Goal: Task Accomplishment & Management: Complete application form

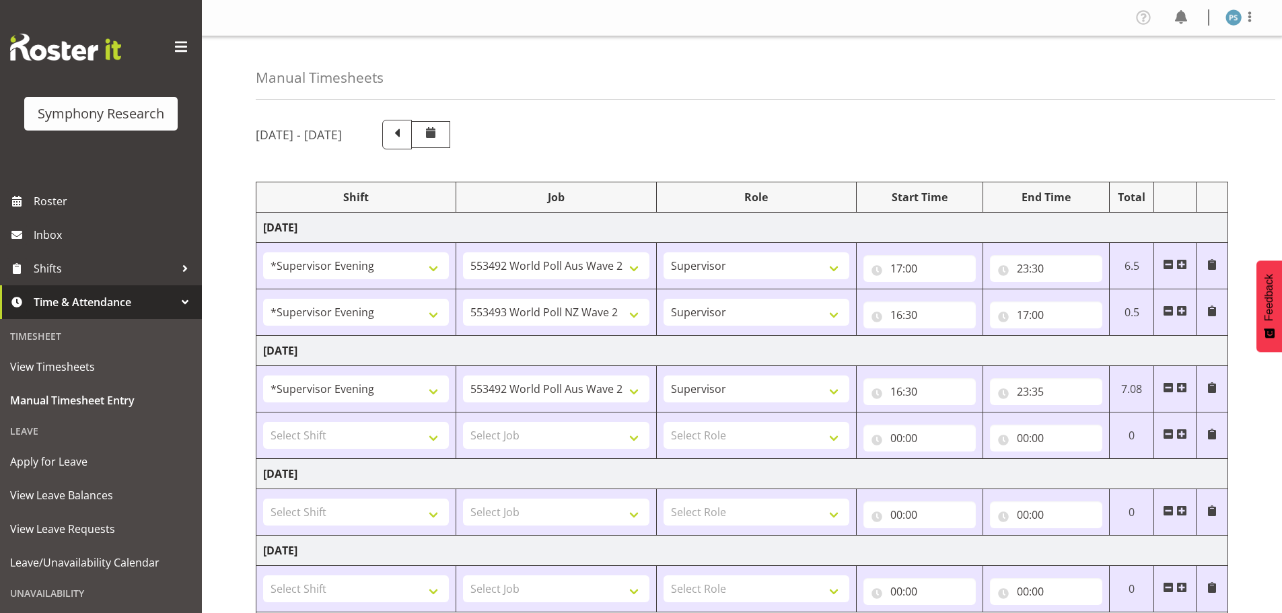
select select "4583"
select select "10499"
select select "4583"
select select "10527"
select select "4583"
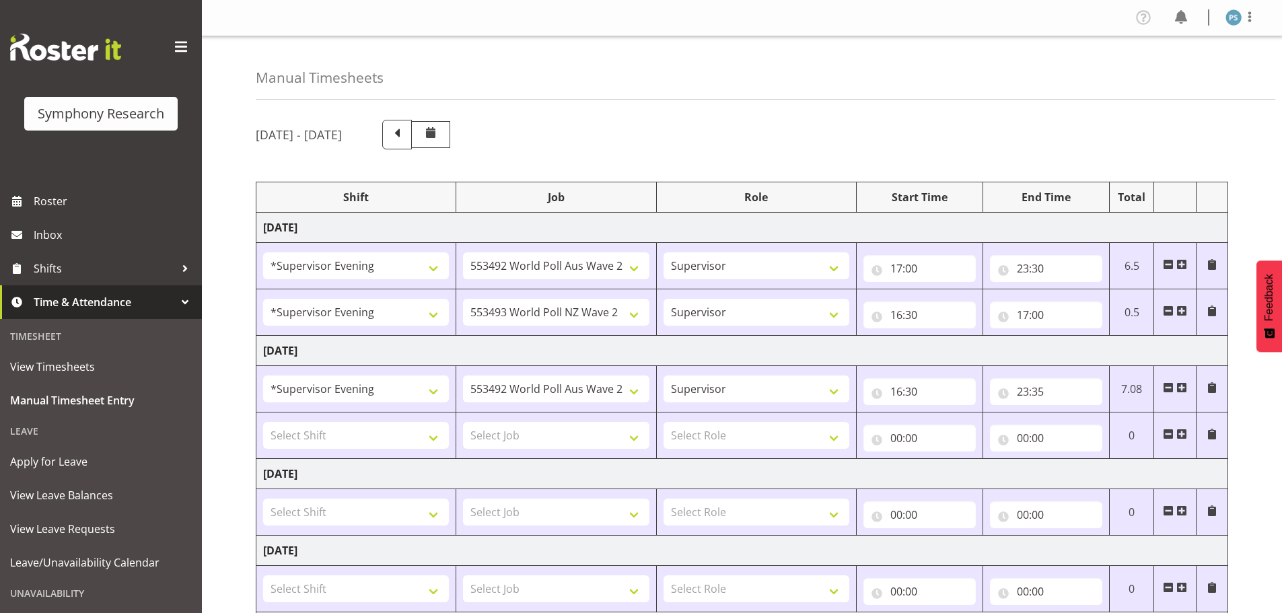
select select "10499"
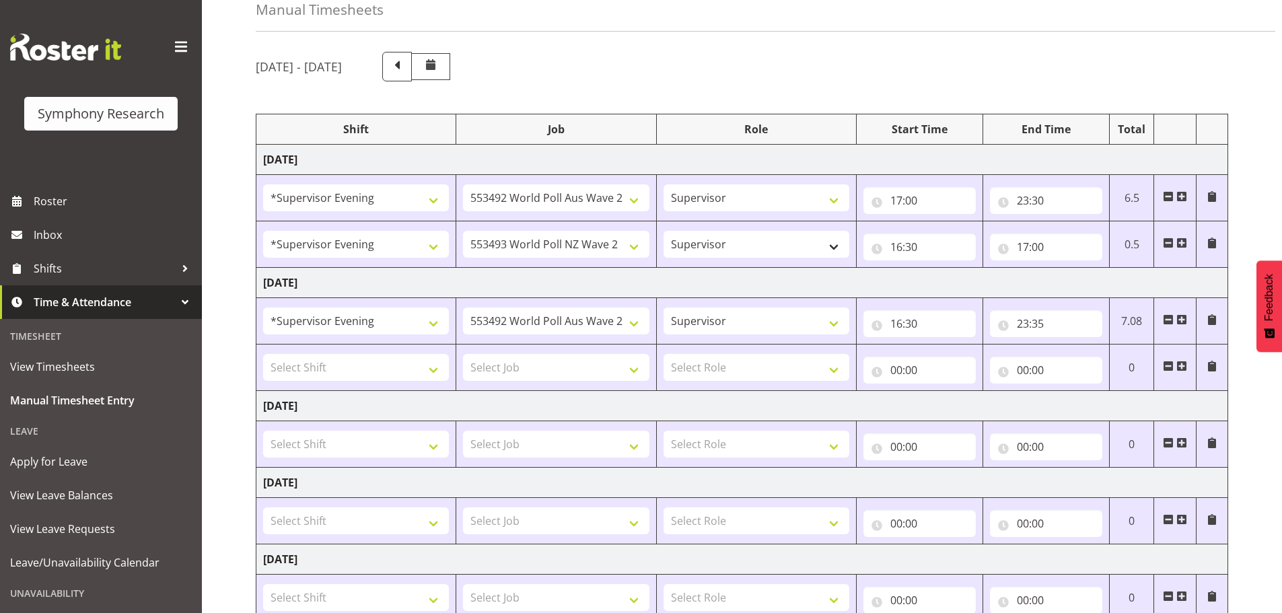
scroll to position [135, 0]
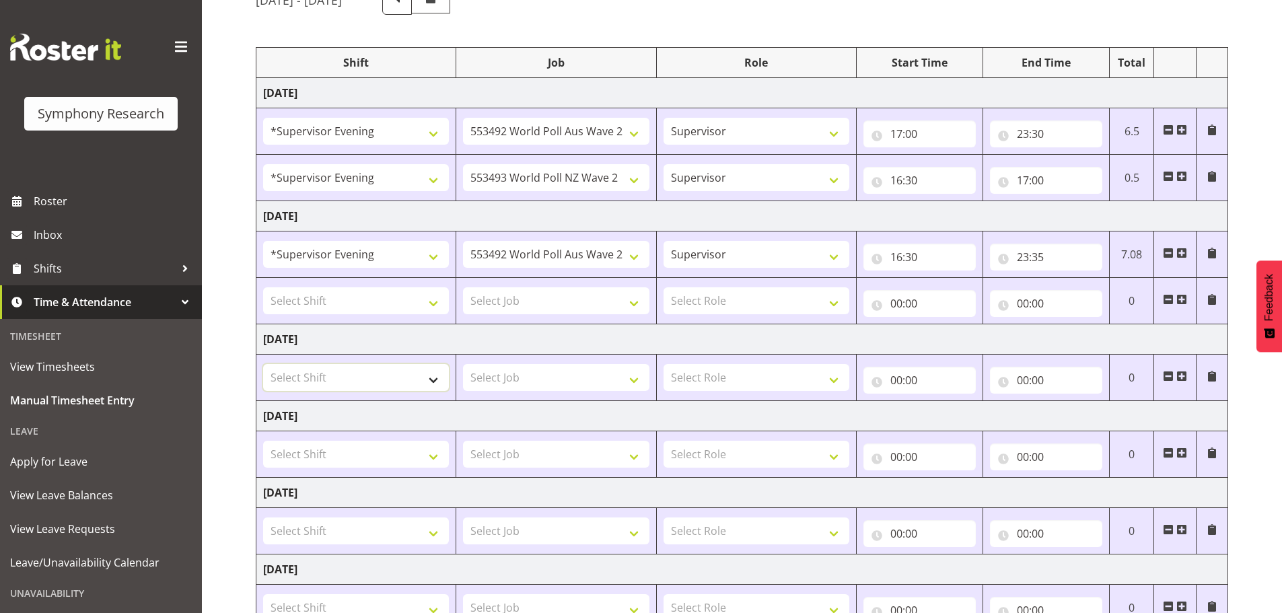
click at [436, 380] on select "Select Shift !!Project Briefing (Job to be assigned) !!Weekend Residential (Ros…" at bounding box center [356, 377] width 186 height 27
select select "4583"
click at [263, 364] on select "Select Shift !!Project Briefing (Job to be assigned) !!Weekend Residential (Ros…" at bounding box center [356, 377] width 186 height 27
click at [629, 381] on select "Select Job 550060 IF Admin 553492 World Poll Aus Wave 2 Main 2025 553493 World …" at bounding box center [556, 377] width 186 height 27
select select "10527"
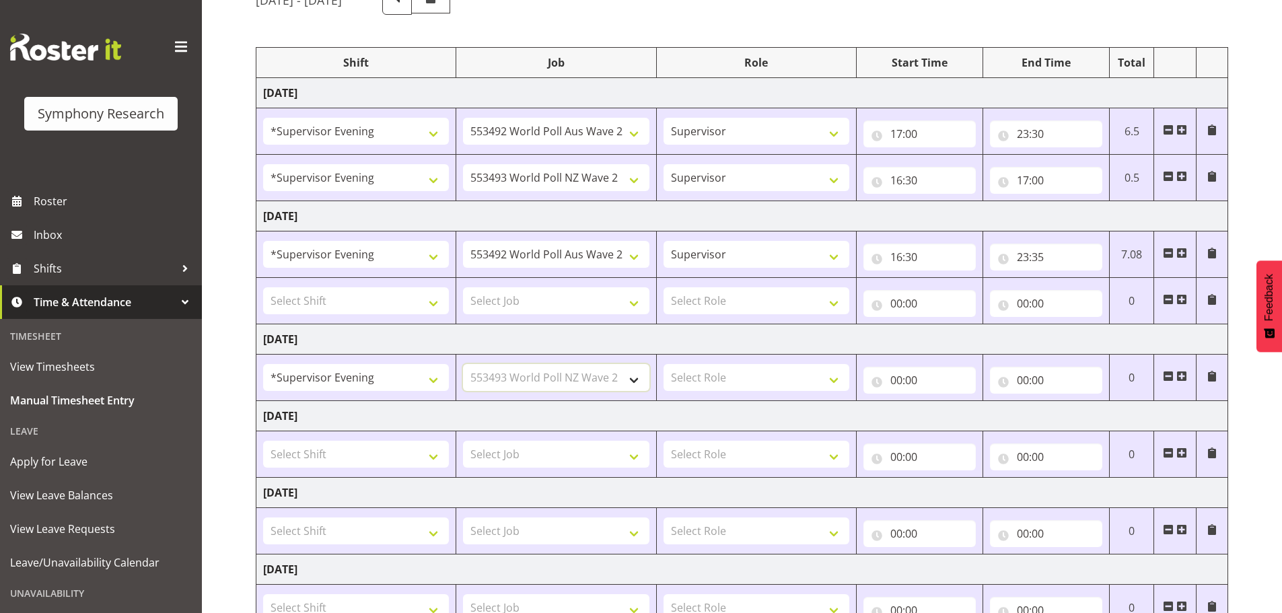
click at [463, 364] on select "Select Job 550060 IF Admin 553492 World Poll Aus Wave 2 Main 2025 553493 World …" at bounding box center [556, 377] width 186 height 27
click at [837, 382] on select "Select Role Supervisor Briefing Interviewing" at bounding box center [757, 377] width 186 height 27
select select "45"
click at [664, 364] on select "Select Role Supervisor Briefing Interviewing" at bounding box center [757, 377] width 186 height 27
click at [900, 378] on input "00:00" at bounding box center [919, 380] width 112 height 27
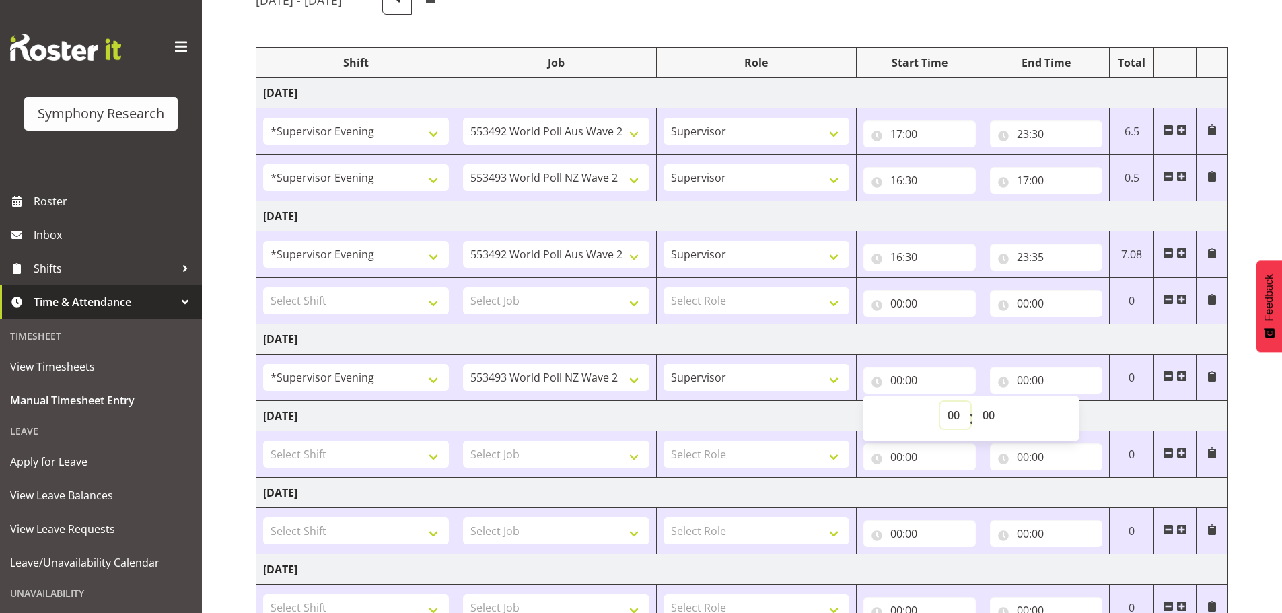
click at [948, 410] on select "00 01 02 03 04 05 06 07 08 09 10 11 12 13 14 15 16 17 18 19 20 21 22 23" at bounding box center [955, 415] width 30 height 27
select select "16"
click at [940, 402] on select "00 01 02 03 04 05 06 07 08 09 10 11 12 13 14 15 16 17 18 19 20 21 22 23" at bounding box center [955, 415] width 30 height 27
type input "16:00"
click at [989, 416] on select "00 01 02 03 04 05 06 07 08 09 10 11 12 13 14 15 16 17 18 19 20 21 22 23 24 25 2…" at bounding box center [990, 415] width 30 height 27
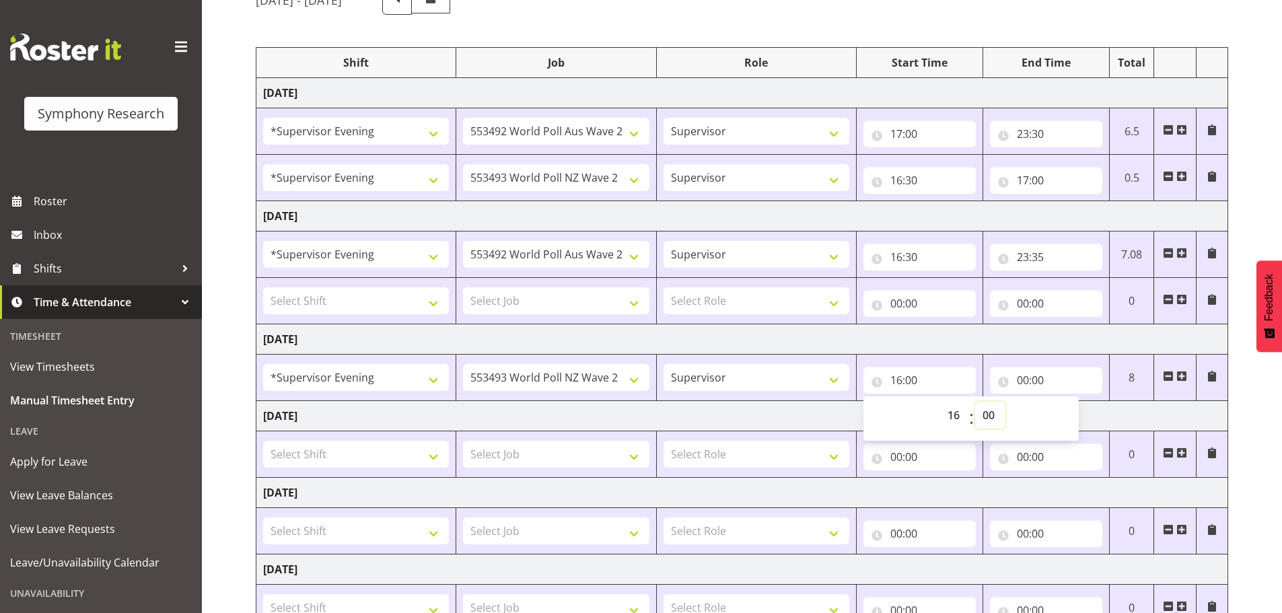
select select "30"
click at [975, 402] on select "00 01 02 03 04 05 06 07 08 09 10 11 12 13 14 15 16 17 18 19 20 21 22 23 24 25 2…" at bounding box center [990, 415] width 30 height 27
type input "16:30"
click at [1022, 382] on input "00:00" at bounding box center [1046, 380] width 112 height 27
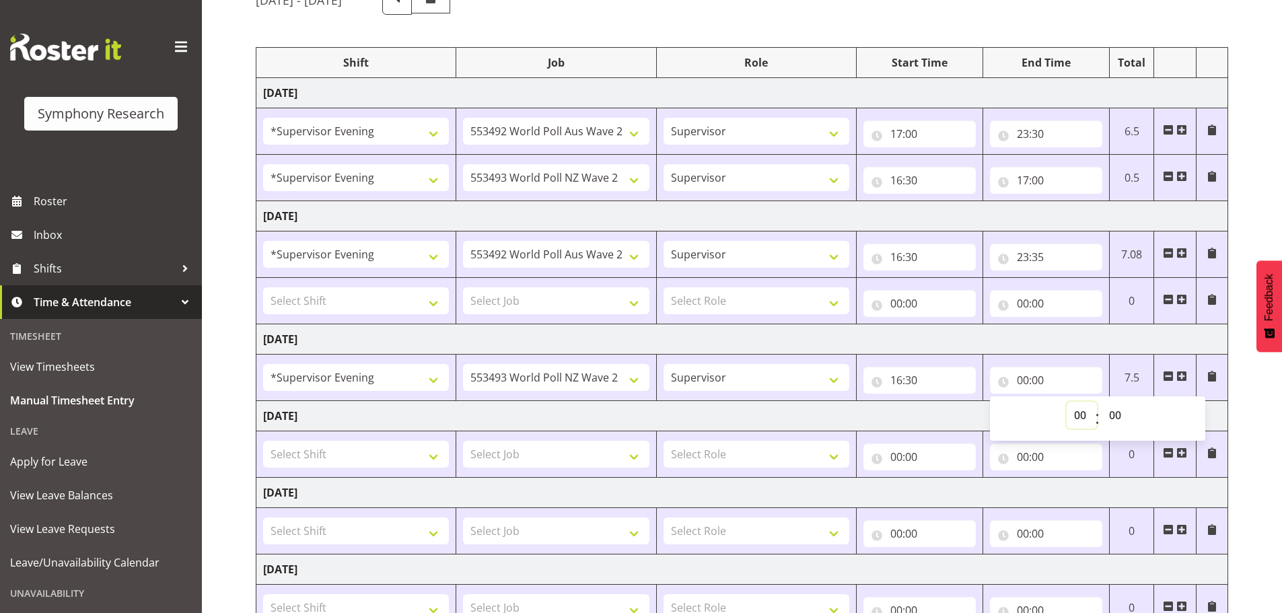
click at [1079, 413] on select "00 01 02 03 04 05 06 07 08 09 10 11 12 13 14 15 16 17 18 19 20 21 22 23" at bounding box center [1082, 415] width 30 height 27
select select "18"
click at [1067, 402] on select "00 01 02 03 04 05 06 07 08 09 10 11 12 13 14 15 16 17 18 19 20 21 22 23" at bounding box center [1082, 415] width 30 height 27
type input "18:00"
click at [1118, 413] on select "00 01 02 03 04 05 06 07 08 09 10 11 12 13 14 15 16 17 18 19 20 21 22 23 24 25 2…" at bounding box center [1117, 415] width 30 height 27
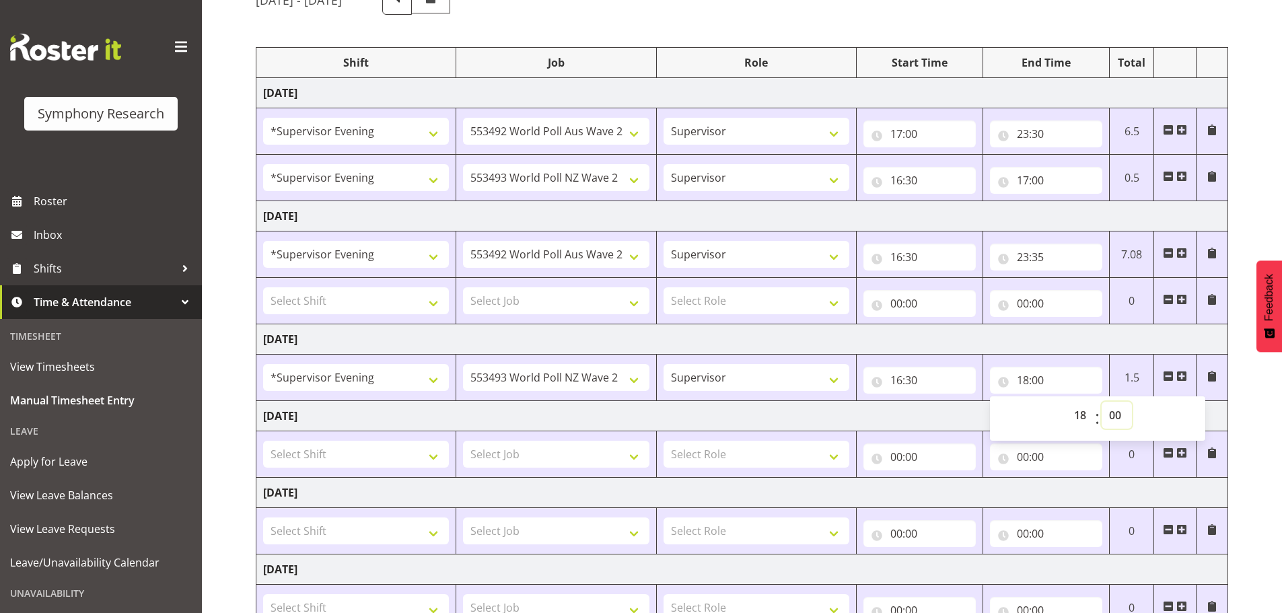
select select "30"
click at [1102, 402] on select "00 01 02 03 04 05 06 07 08 09 10 11 12 13 14 15 16 17 18 19 20 21 22 23 24 25 2…" at bounding box center [1117, 415] width 30 height 27
type input "18:30"
click at [1183, 371] on span at bounding box center [1181, 376] width 11 height 11
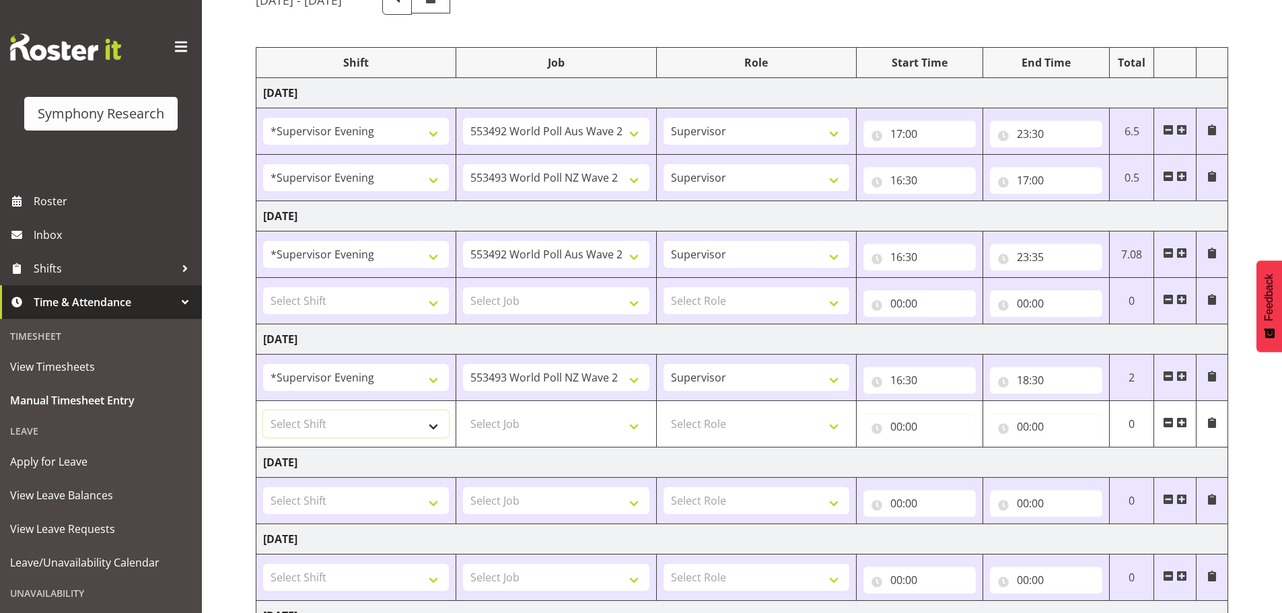
click at [434, 427] on select "Select Shift !!Project Briefing (Job to be assigned) !!Weekend Residential (Ros…" at bounding box center [356, 424] width 186 height 27
select select "4583"
click at [263, 411] on select "Select Shift !!Project Briefing (Job to be assigned) !!Weekend Residential (Ros…" at bounding box center [356, 424] width 186 height 27
click at [633, 427] on select "Select Job 550060 IF Admin 553492 World Poll Aus Wave 2 Main 2025 553493 World …" at bounding box center [556, 424] width 186 height 27
select select "10499"
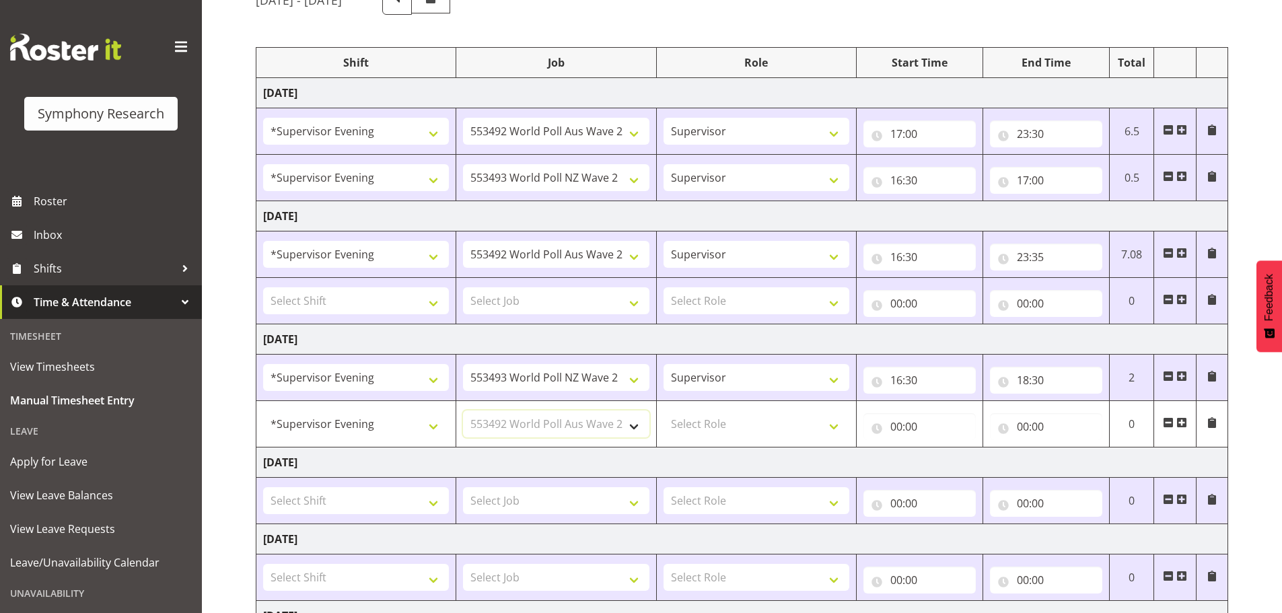
click at [463, 411] on select "Select Job 550060 IF Admin 553492 World Poll Aus Wave 2 Main 2025 553493 World …" at bounding box center [556, 424] width 186 height 27
click at [837, 423] on select "Select Role Supervisor Briefing Interviewing" at bounding box center [757, 424] width 186 height 27
select select "45"
click at [664, 411] on select "Select Role Supervisor Briefing Interviewing" at bounding box center [757, 424] width 186 height 27
click at [897, 427] on input "00:00" at bounding box center [919, 426] width 112 height 27
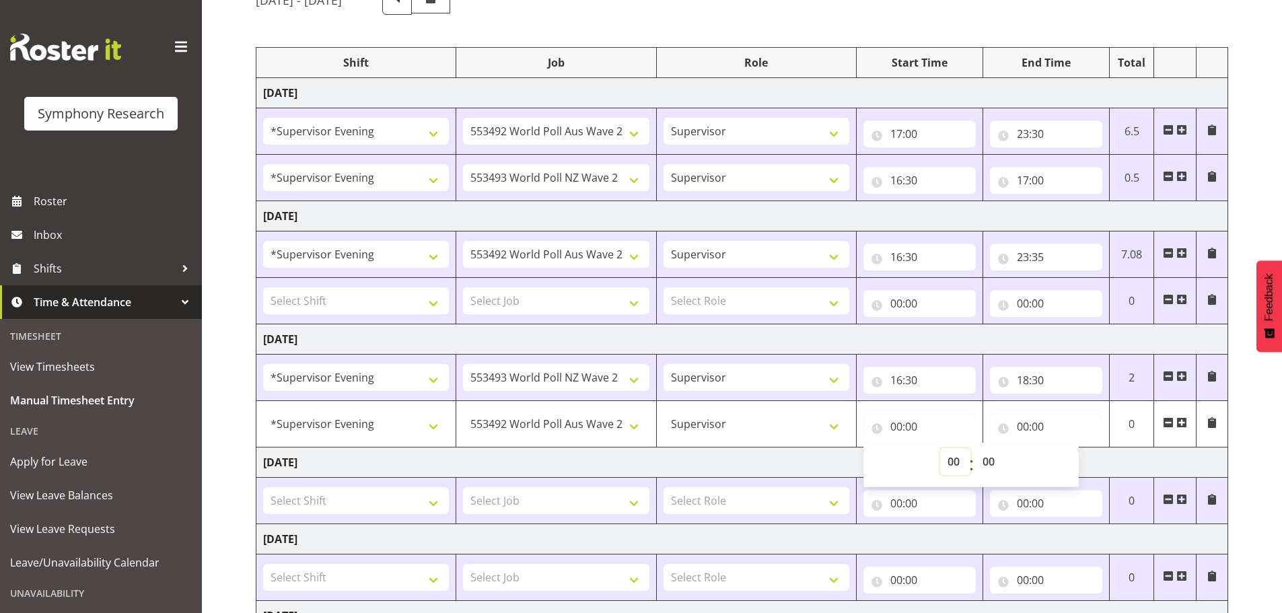
click at [976, 457] on div "00 01 02 03 04 05 06 07 08 09 10 11 12 13 14 15 16 17 18 19 20 21 22 23 : 00 01…" at bounding box center [970, 465] width 215 height 34
select select "18"
click at [940, 448] on select "00 01 02 03 04 05 06 07 08 09 10 11 12 13 14 15 16 17 18 19 20 21 22 23" at bounding box center [955, 461] width 30 height 27
type input "18:00"
click at [989, 462] on select "00 01 02 03 04 05 06 07 08 09 10 11 12 13 14 15 16 17 18 19 20 21 22 23 24 25 2…" at bounding box center [990, 461] width 30 height 27
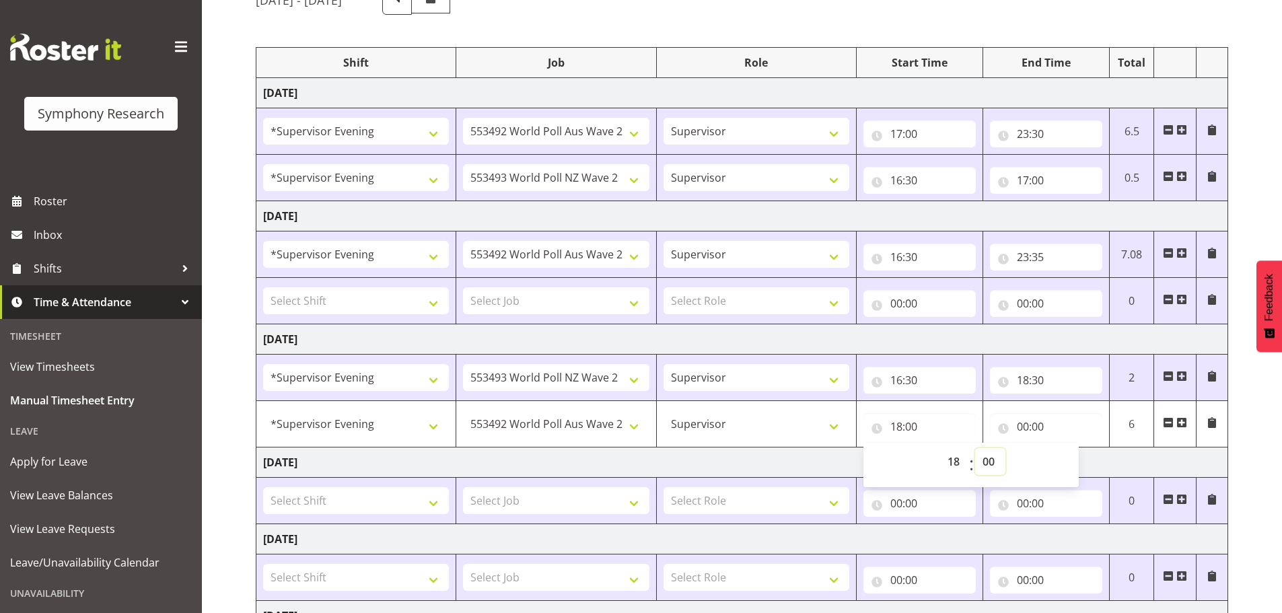
select select "30"
click at [975, 448] on select "00 01 02 03 04 05 06 07 08 09 10 11 12 13 14 15 16 17 18 19 20 21 22 23 24 25 2…" at bounding box center [990, 461] width 30 height 27
type input "18:30"
click at [1026, 427] on input "00:00" at bounding box center [1046, 426] width 112 height 27
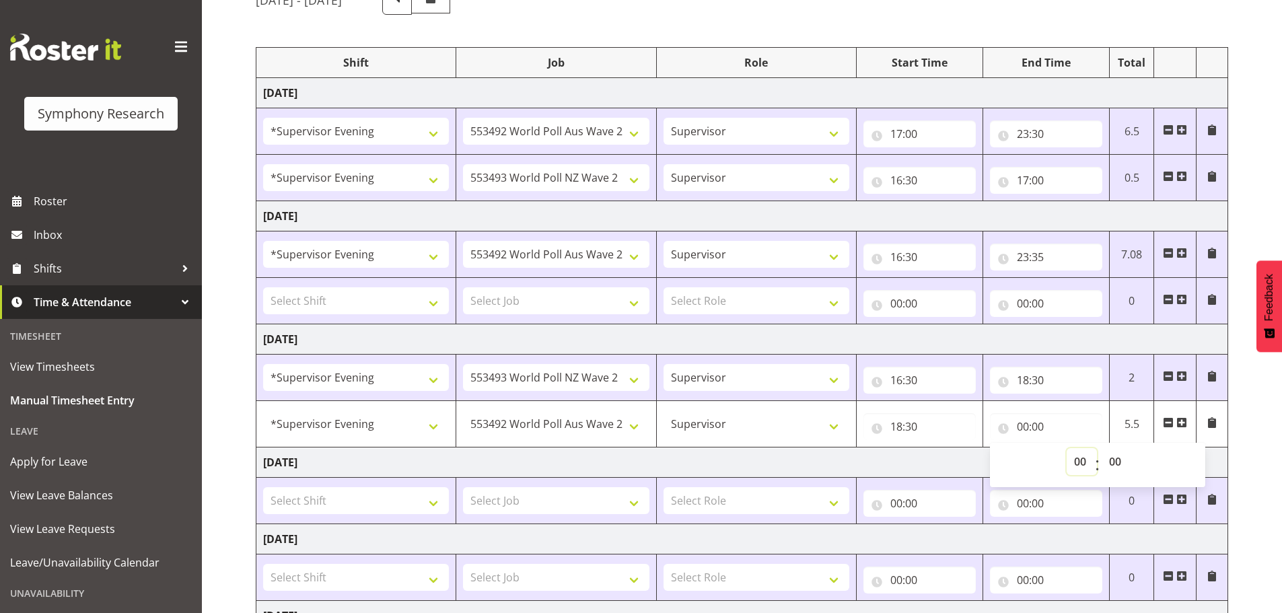
click at [1078, 459] on select "00 01 02 03 04 05 06 07 08 09 10 11 12 13 14 15 16 17 18 19 20 21 22 23" at bounding box center [1082, 461] width 30 height 27
select select "23"
click at [1067, 448] on select "00 01 02 03 04 05 06 07 08 09 10 11 12 13 14 15 16 17 18 19 20 21 22 23" at bounding box center [1082, 461] width 30 height 27
type input "23:00"
click at [1114, 462] on select "00 01 02 03 04 05 06 07 08 09 10 11 12 13 14 15 16 17 18 19 20 21 22 23 24 25 2…" at bounding box center [1117, 461] width 30 height 27
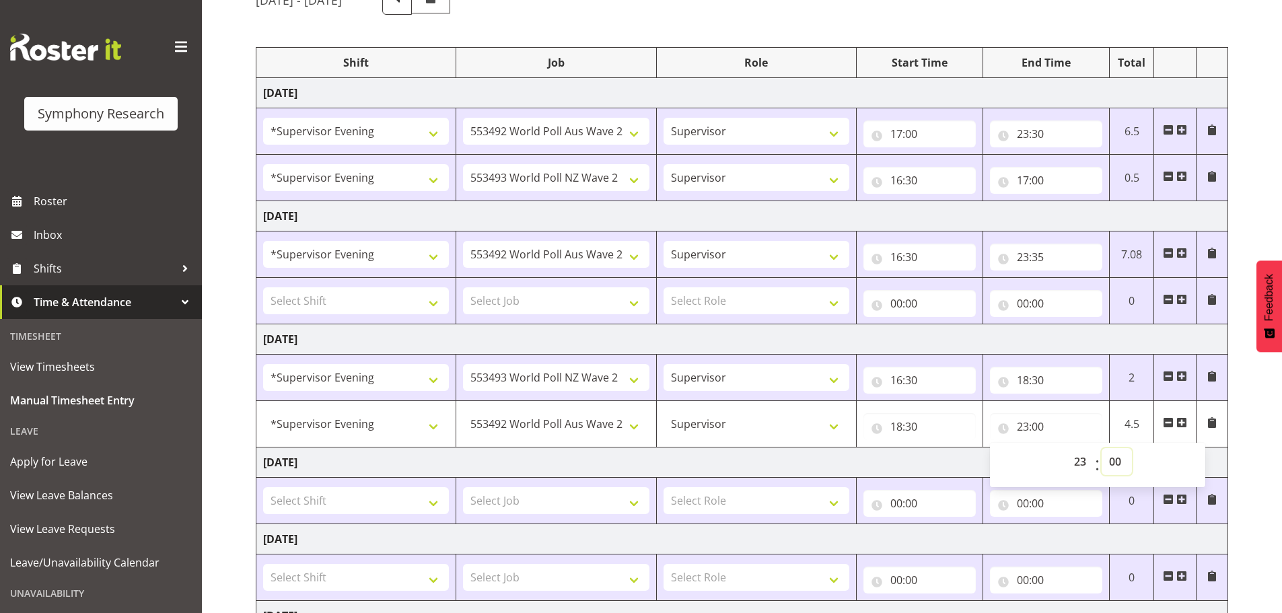
select select "45"
click at [1102, 448] on select "00 01 02 03 04 05 06 07 08 09 10 11 12 13 14 15 16 17 18 19 20 21 22 23 24 25 2…" at bounding box center [1117, 461] width 30 height 27
type input "23:45"
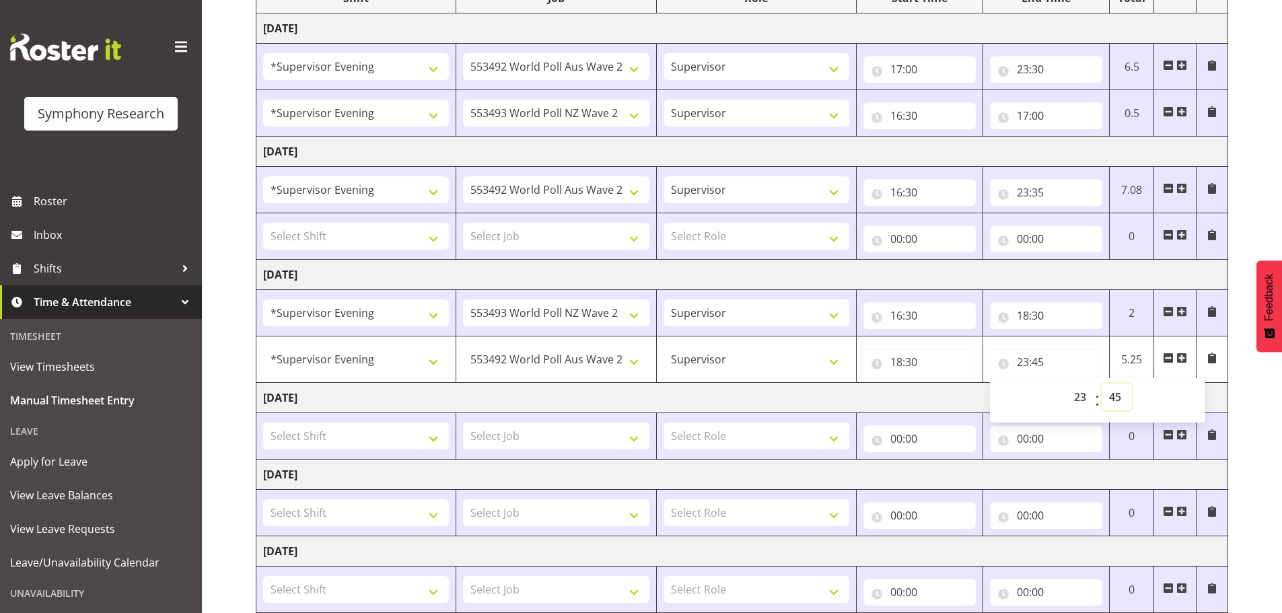
scroll to position [361, 0]
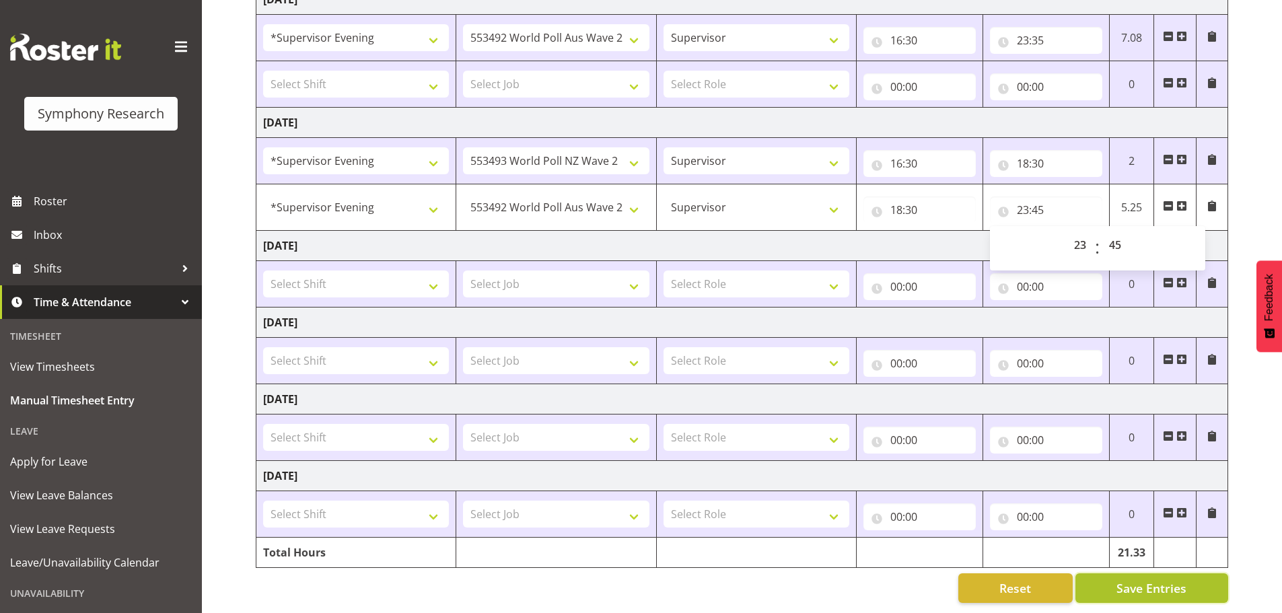
click at [1168, 579] on span "Save Entries" at bounding box center [1151, 587] width 70 height 17
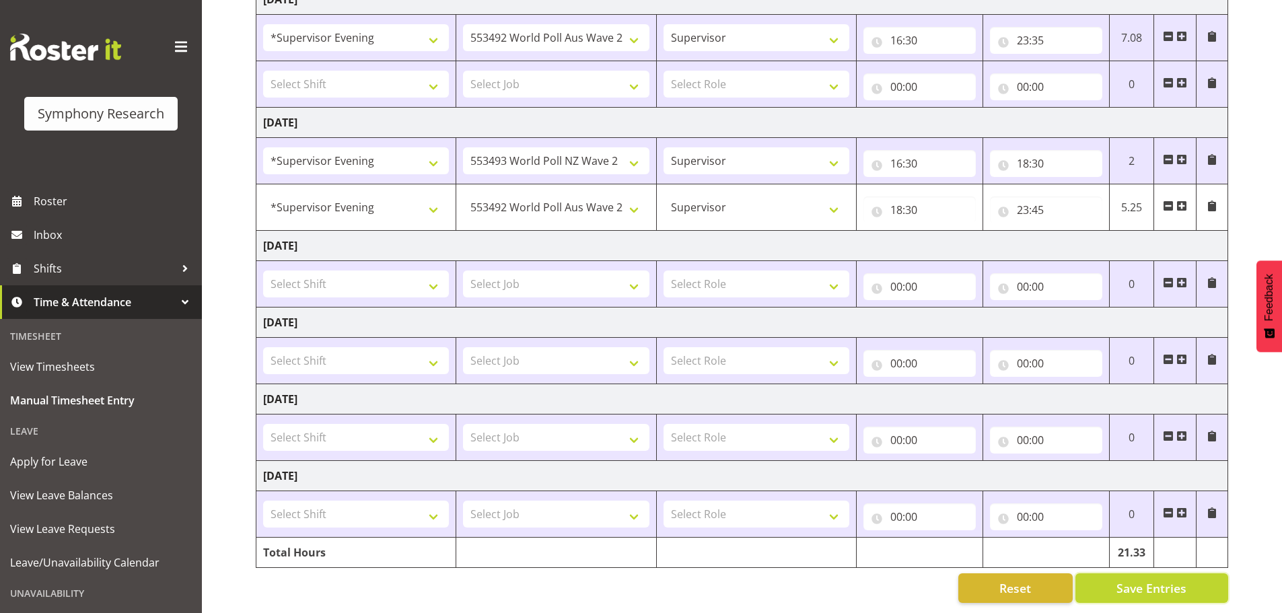
select select "10499"
type input "18:30"
type input "23:45"
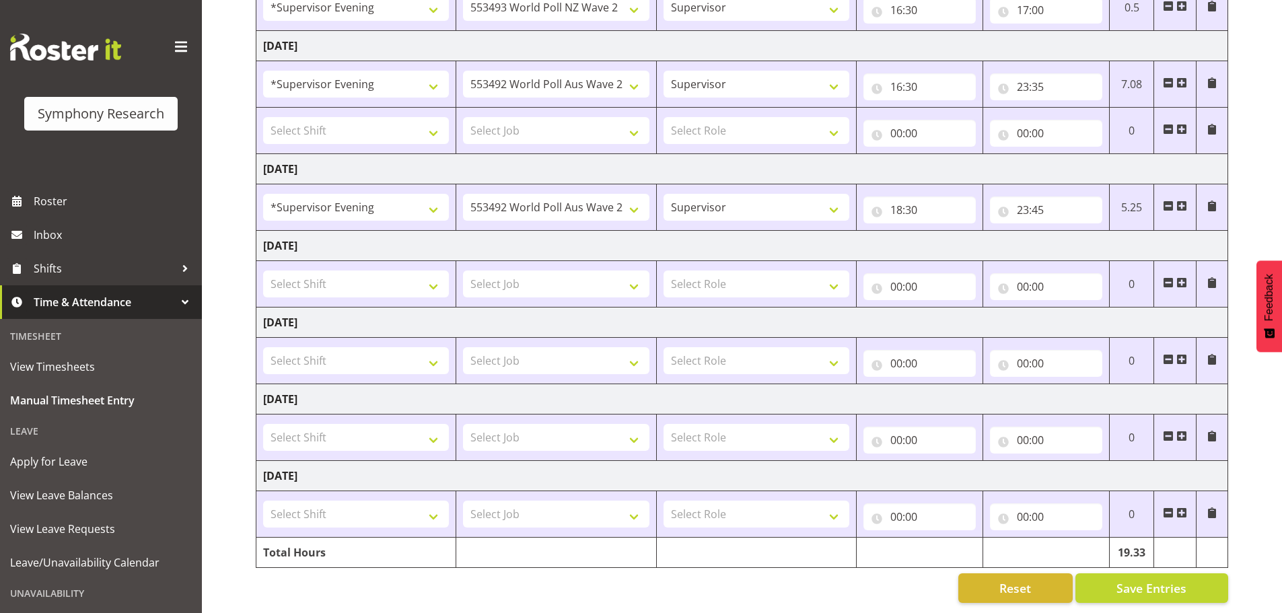
click at [1180, 201] on span at bounding box center [1181, 206] width 11 height 11
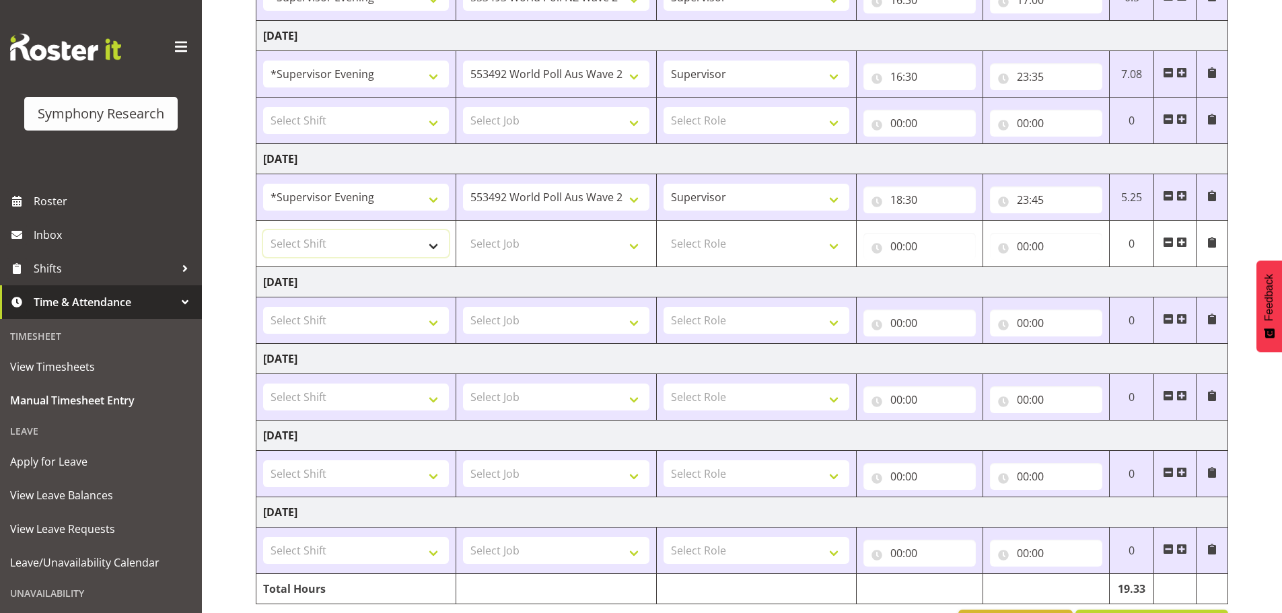
click at [433, 246] on select "Select Shift !!Project Briefing (Job to be assigned) !!Weekend Residential (Ros…" at bounding box center [356, 243] width 186 height 27
select select "4583"
click at [263, 230] on select "Select Shift !!Project Briefing (Job to be assigned) !!Weekend Residential (Ros…" at bounding box center [356, 243] width 186 height 27
click at [636, 246] on select "Select Job 550060 IF Admin 553492 World Poll Aus Wave 2 Main 2025 553493 World …" at bounding box center [556, 243] width 186 height 27
select select "10527"
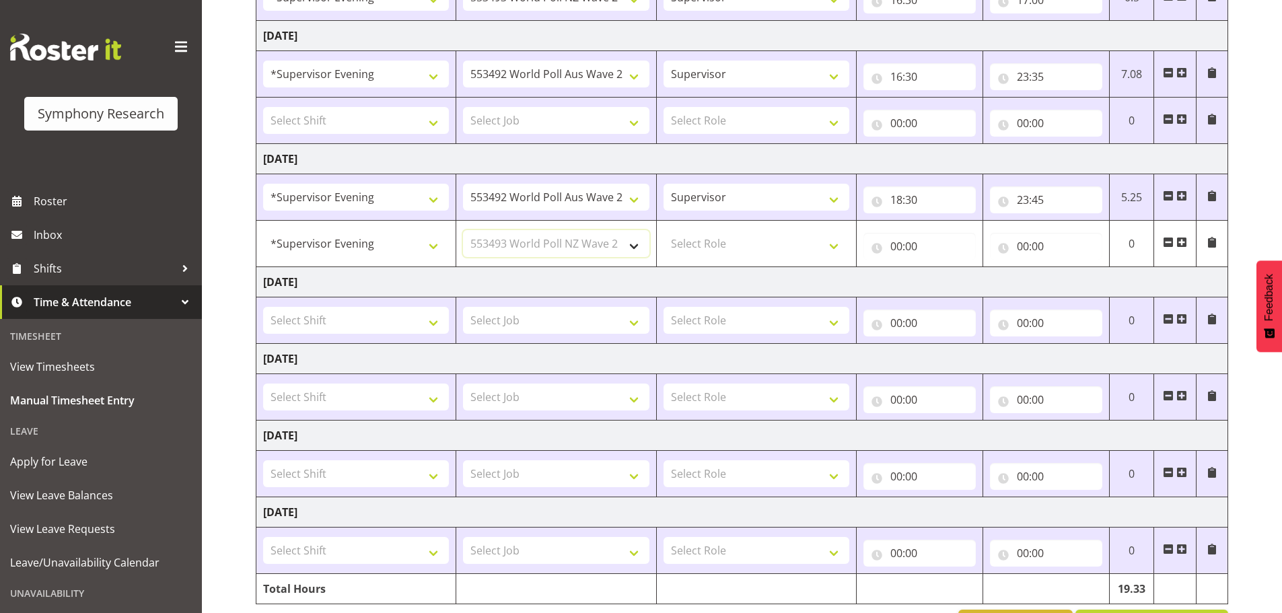
click at [463, 230] on select "Select Job 550060 IF Admin 553492 World Poll Aus Wave 2 Main 2025 553493 World …" at bounding box center [556, 243] width 186 height 27
click at [830, 246] on select "Select Role Supervisor Briefing Interviewing" at bounding box center [757, 243] width 186 height 27
select select "45"
click at [664, 230] on select "Select Role Supervisor Briefing Interviewing" at bounding box center [757, 243] width 186 height 27
click at [907, 252] on input "00:00" at bounding box center [919, 246] width 112 height 27
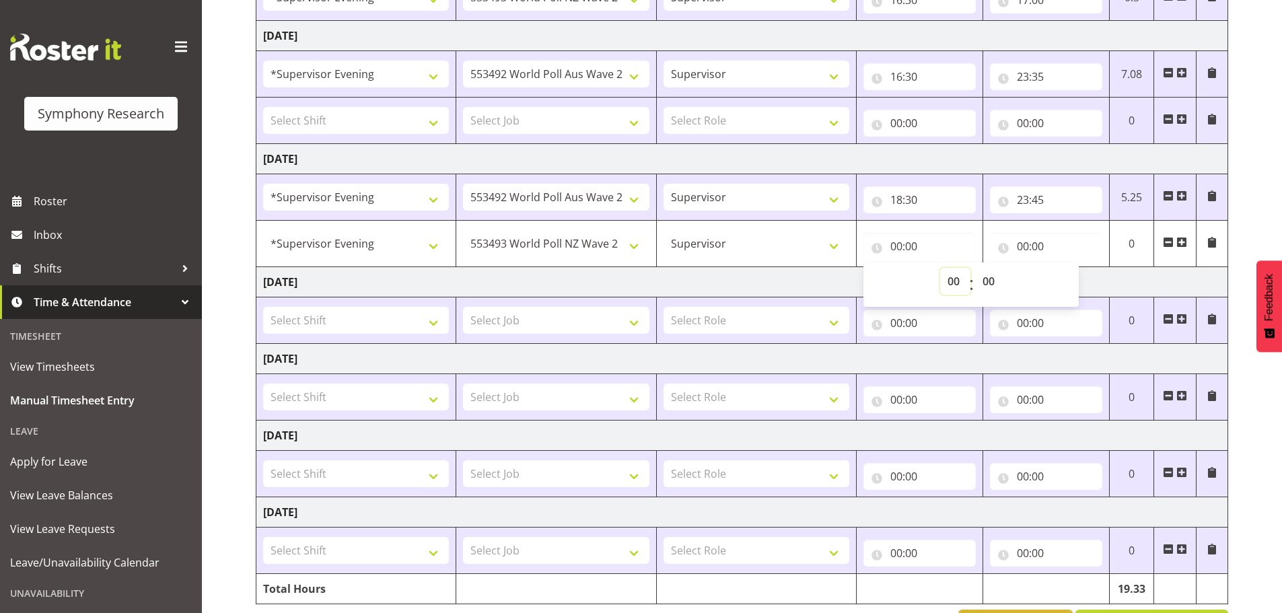
click at [957, 279] on select "00 01 02 03 04 05 06 07 08 09 10 11 12 13 14 15 16 17 18 19 20 21 22 23" at bounding box center [955, 281] width 30 height 27
select select "17"
click at [940, 268] on select "00 01 02 03 04 05 06 07 08 09 10 11 12 13 14 15 16 17 18 19 20 21 22 23" at bounding box center [955, 281] width 30 height 27
type input "17:00"
click at [988, 279] on select "00 01 02 03 04 05 06 07 08 09 10 11 12 13 14 15 16 17 18 19 20 21 22 23 24 25 2…" at bounding box center [990, 281] width 30 height 27
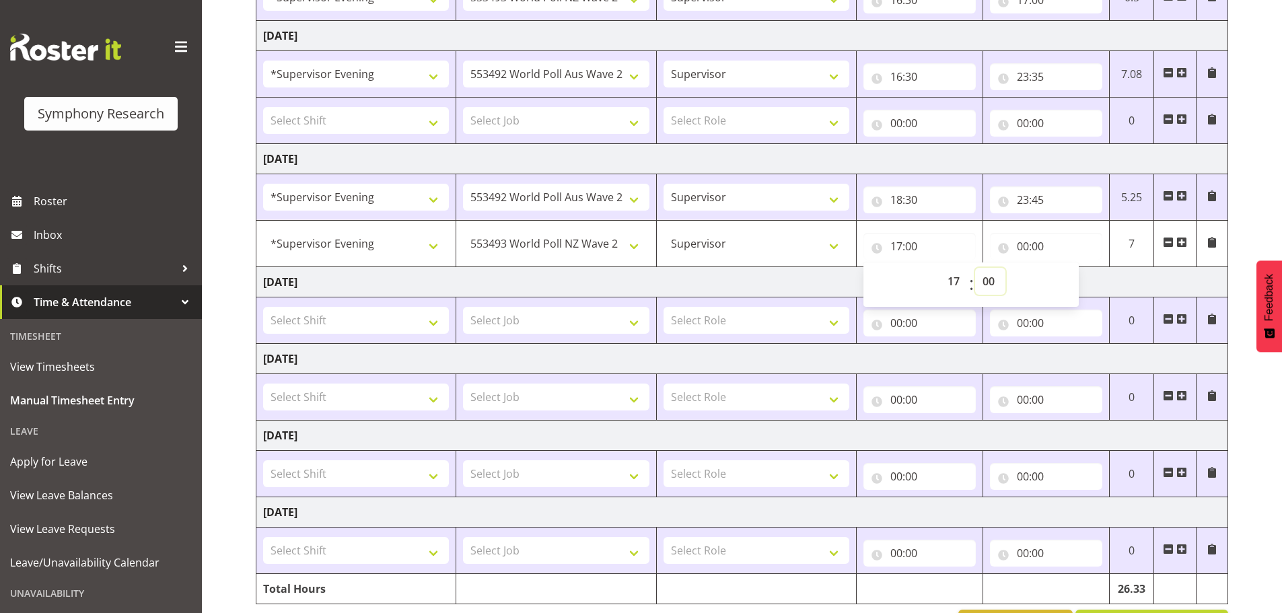
select select "30"
click at [975, 268] on select "00 01 02 03 04 05 06 07 08 09 10 11 12 13 14 15 16 17 18 19 20 21 22 23 24 25 2…" at bounding box center [990, 281] width 30 height 27
type input "17:30"
click at [955, 284] on select "00 01 02 03 04 05 06 07 08 09 10 11 12 13 14 15 16 17 18 19 20 21 22 23" at bounding box center [955, 281] width 30 height 27
select select "16"
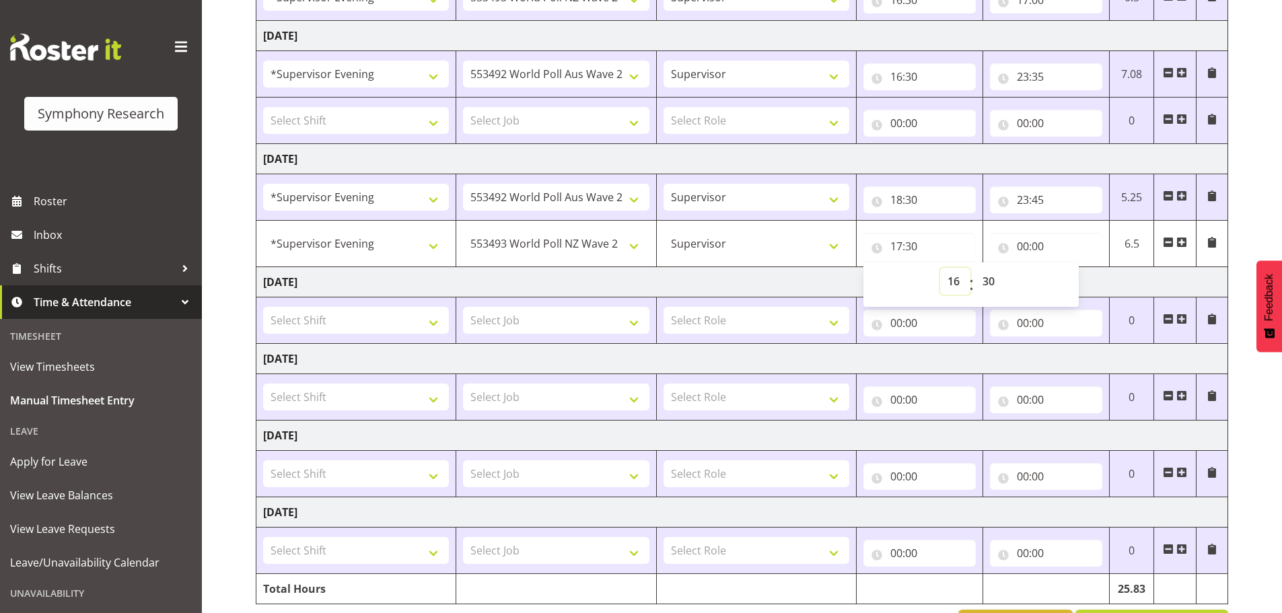
click at [940, 268] on select "00 01 02 03 04 05 06 07 08 09 10 11 12 13 14 15 16 17 18 19 20 21 22 23" at bounding box center [955, 281] width 30 height 27
type input "16:30"
click at [1026, 247] on input "00:00" at bounding box center [1046, 246] width 112 height 27
click at [1081, 283] on select "00 01 02 03 04 05 06 07 08 09 10 11 12 13 14 15 16 17 18 19 20 21 22 23" at bounding box center [1082, 281] width 30 height 27
select select "16"
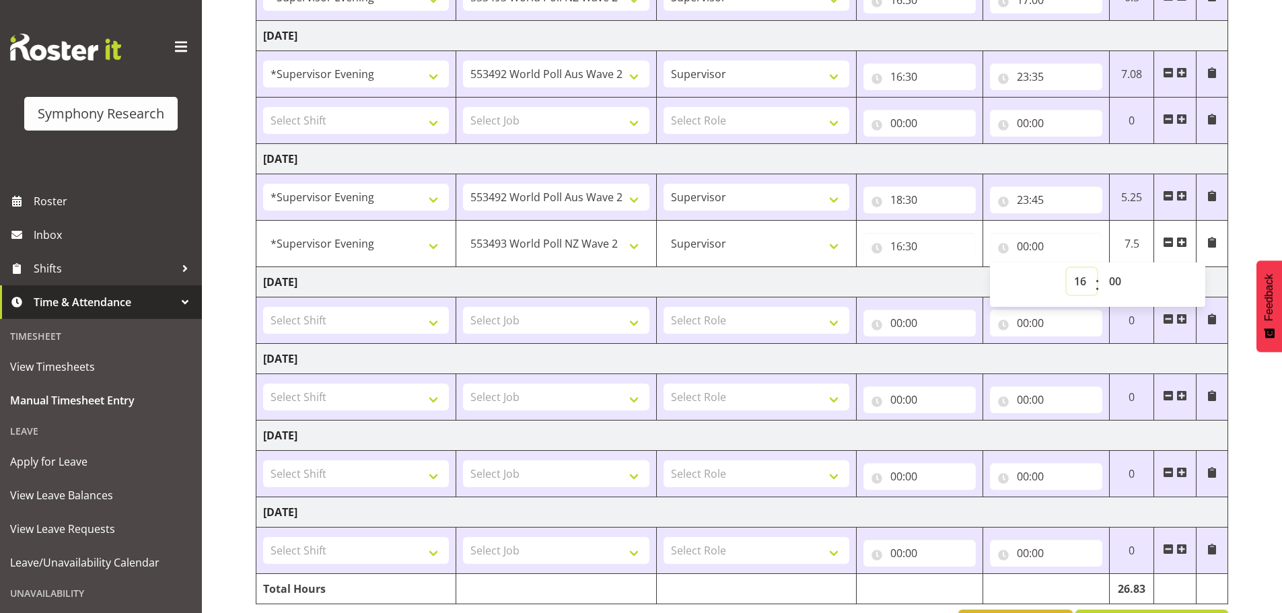
click at [1067, 268] on select "00 01 02 03 04 05 06 07 08 09 10 11 12 13 14 15 16 17 18 19 20 21 22 23" at bounding box center [1082, 281] width 30 height 27
type input "16:00"
click at [1080, 278] on select "00 01 02 03 04 05 06 07 08 09 10 11 12 13 14 15 16 17 18 19 20 21 22 23" at bounding box center [1082, 281] width 30 height 27
select select "18"
click at [1067, 268] on select "00 01 02 03 04 05 06 07 08 09 10 11 12 13 14 15 16 17 18 19 20 21 22 23" at bounding box center [1082, 281] width 30 height 27
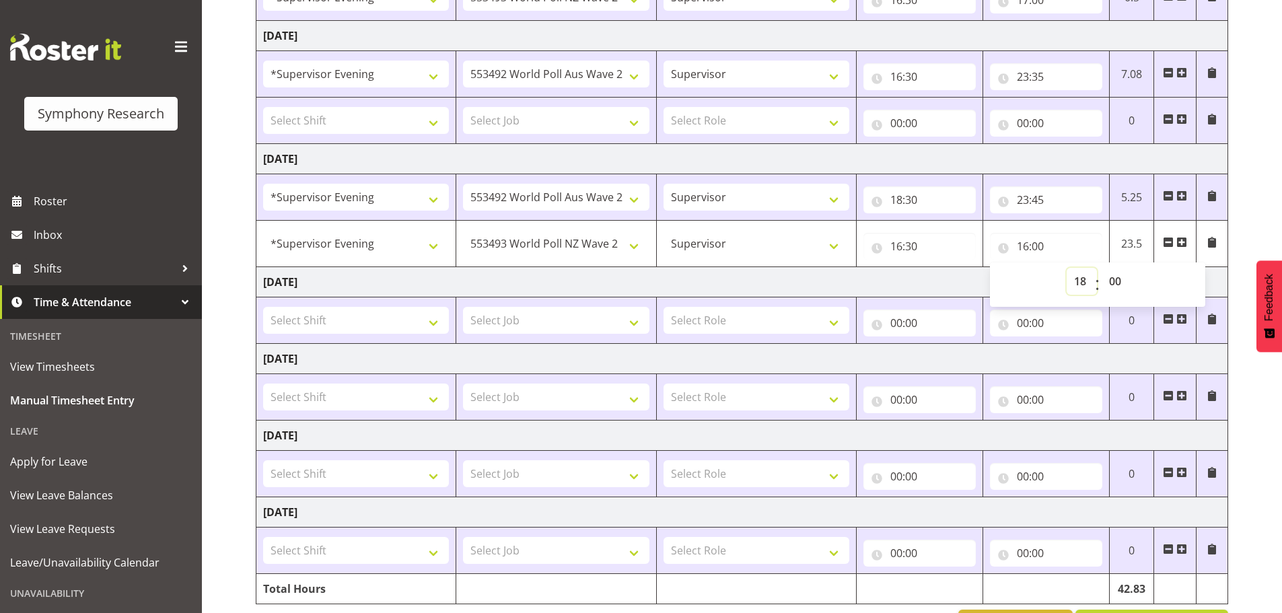
type input "18:00"
click at [1116, 285] on select "00 01 02 03 04 05 06 07 08 09 10 11 12 13 14 15 16 17 18 19 20 21 22 23 24 25 2…" at bounding box center [1117, 281] width 30 height 27
select select "30"
click at [1102, 268] on select "00 01 02 03 04 05 06 07 08 09 10 11 12 13 14 15 16 17 18 19 20 21 22 23 24 25 2…" at bounding box center [1117, 281] width 30 height 27
type input "18:30"
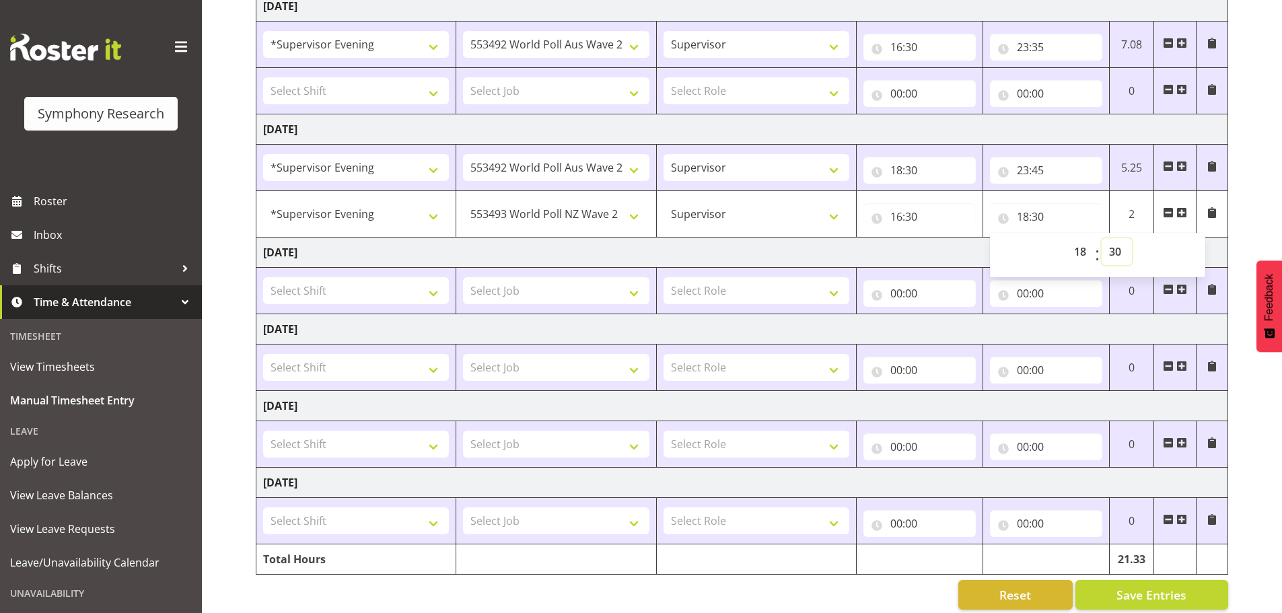
scroll to position [361, 0]
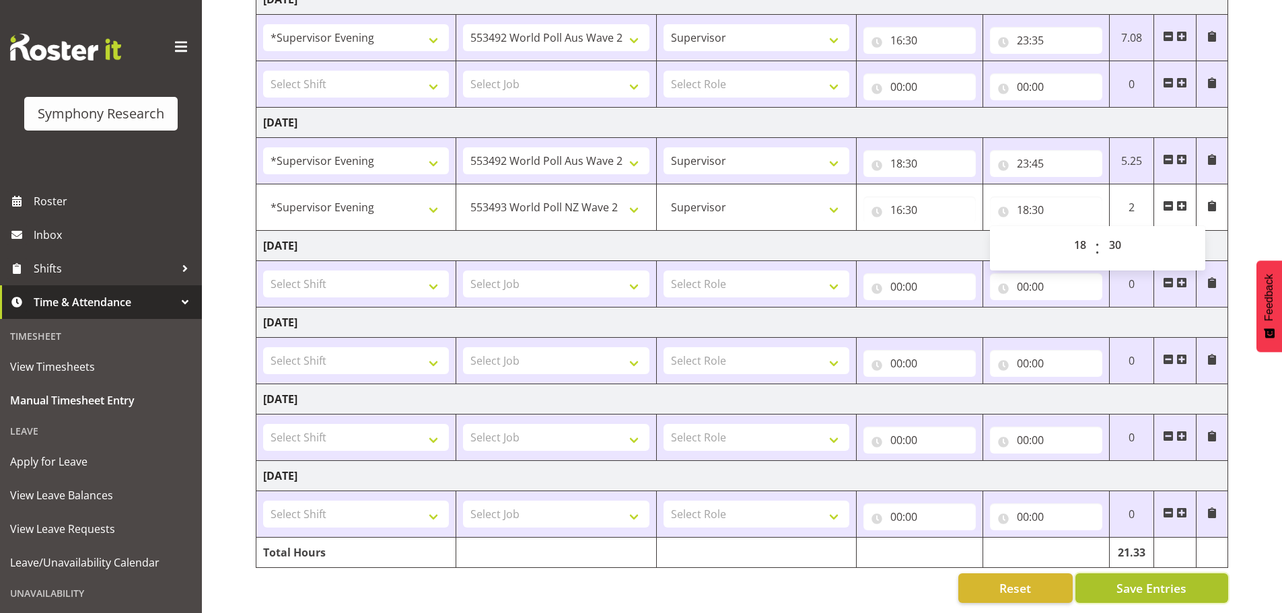
click at [1143, 573] on button "Save Entries" at bounding box center [1151, 588] width 153 height 30
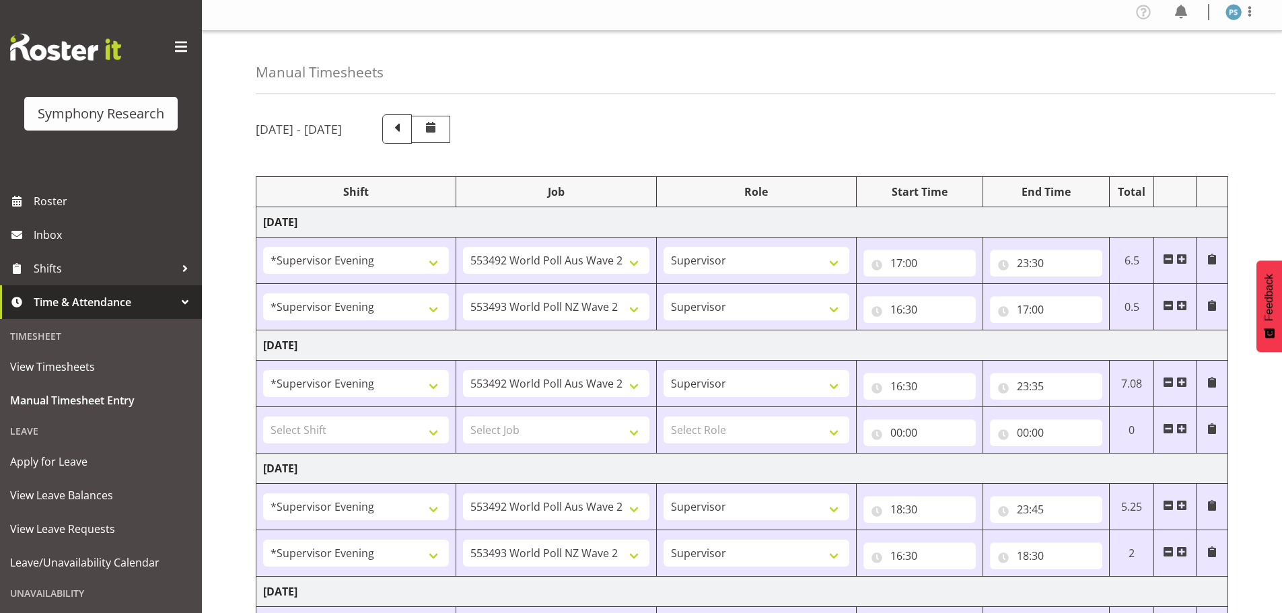
scroll to position [0, 0]
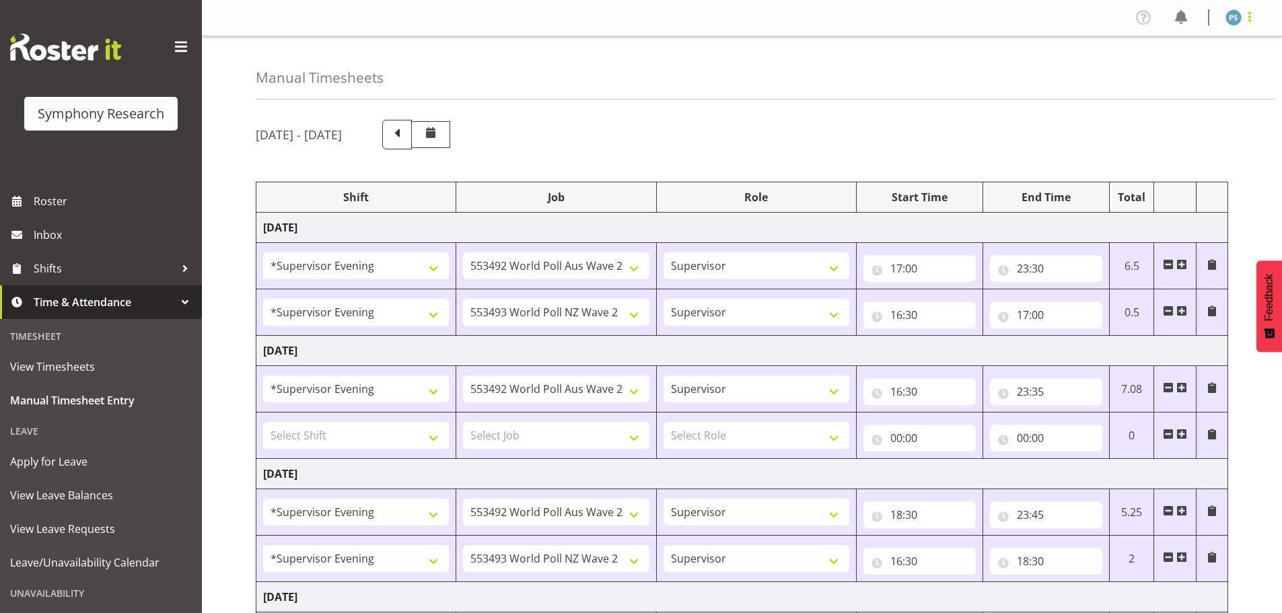
click at [1252, 21] on span at bounding box center [1250, 17] width 16 height 16
click at [1207, 69] on link "Log Out" at bounding box center [1193, 71] width 129 height 24
